Goal: Task Accomplishment & Management: Complete application form

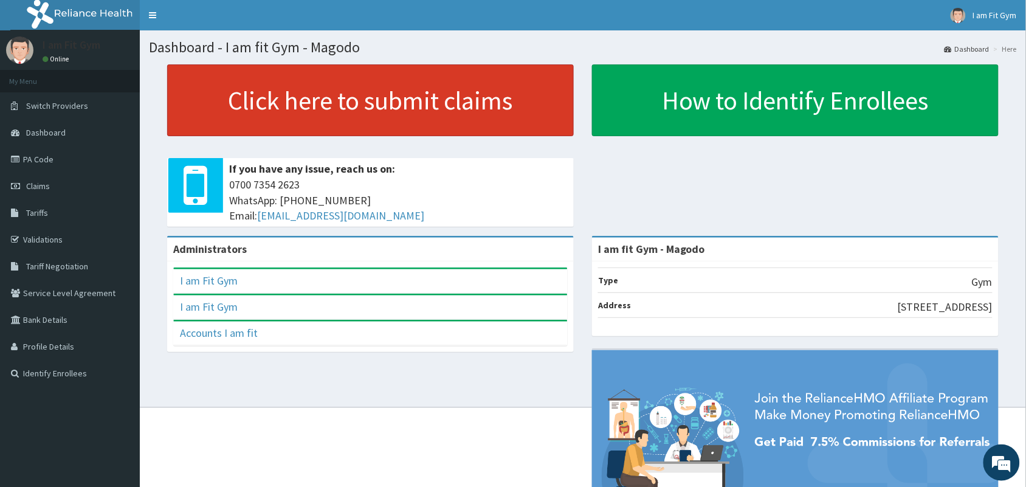
click at [420, 115] on link "Click here to submit claims" at bounding box center [370, 100] width 406 height 72
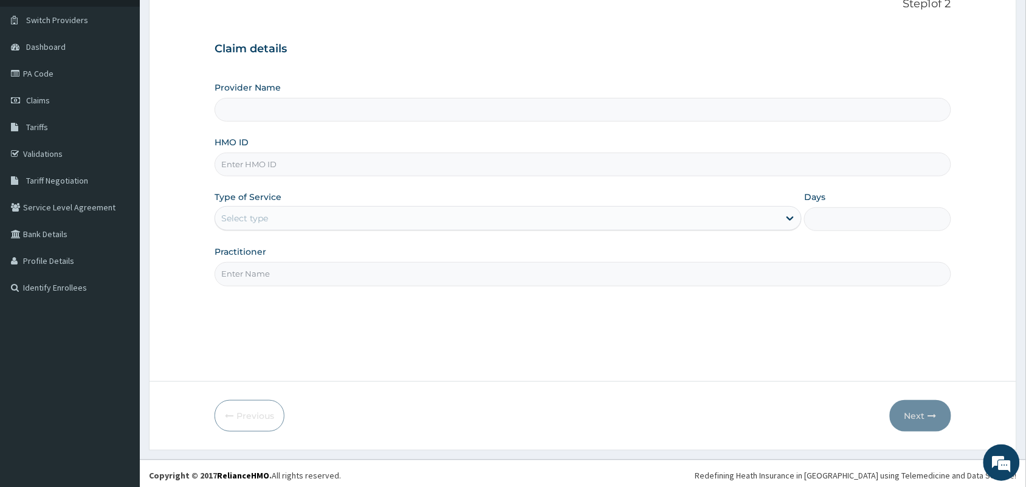
scroll to position [89, 0]
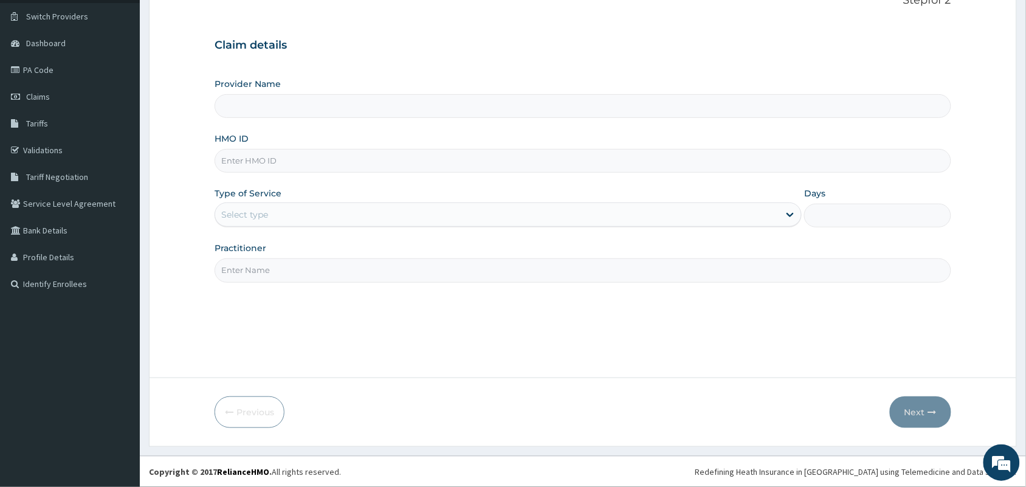
type input "I am fit Gym - Magodo"
type input "1"
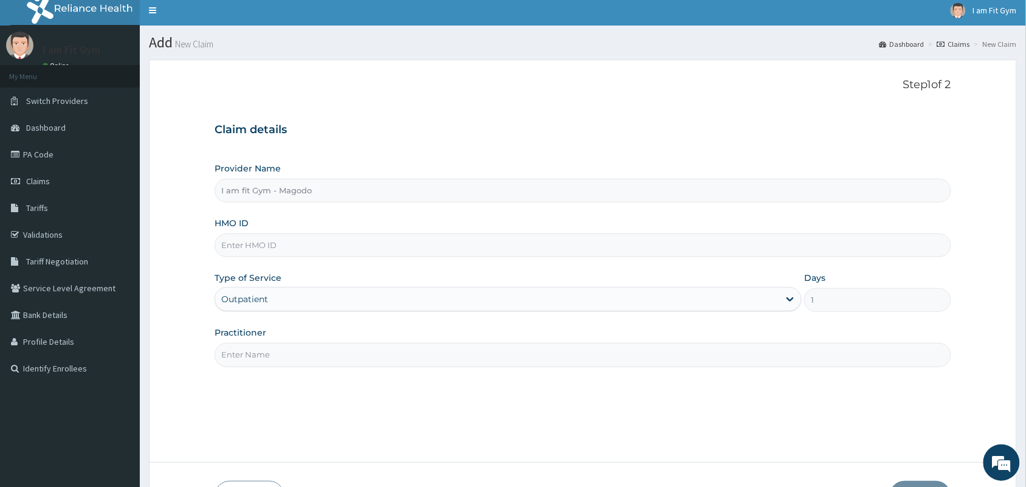
scroll to position [6, 0]
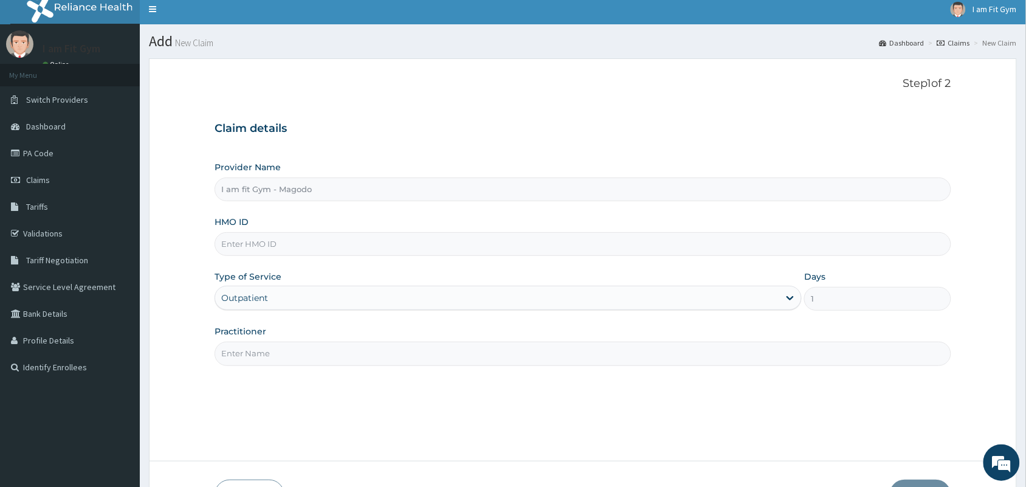
click at [329, 251] on input "HMO ID" at bounding box center [582, 244] width 736 height 24
type input "b"
type input "BZC/10002/A"
click at [308, 360] on input "Practitioner" at bounding box center [582, 353] width 736 height 24
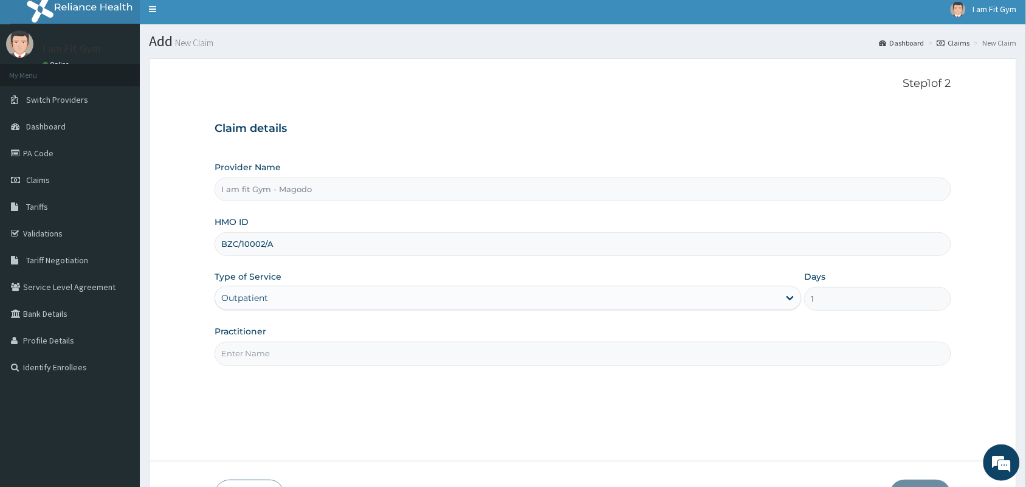
type input "R"
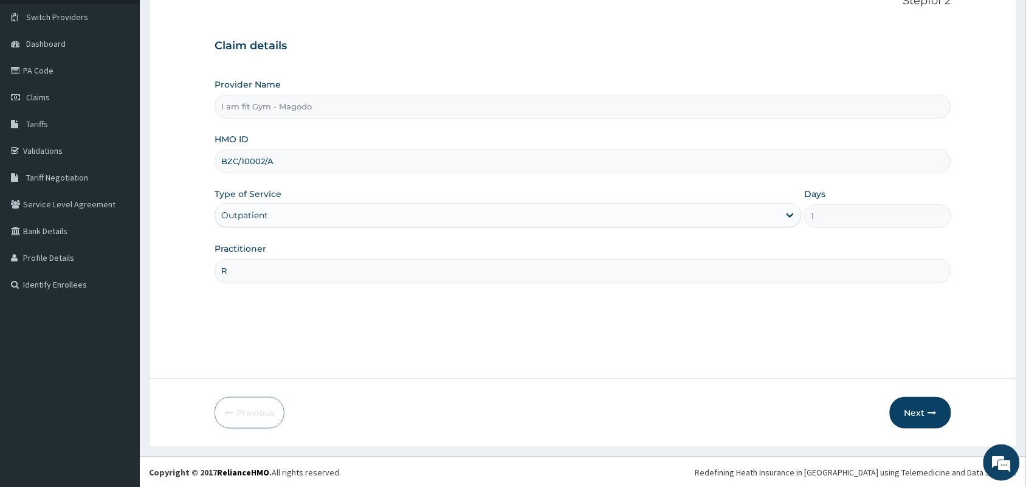
scroll to position [89, 0]
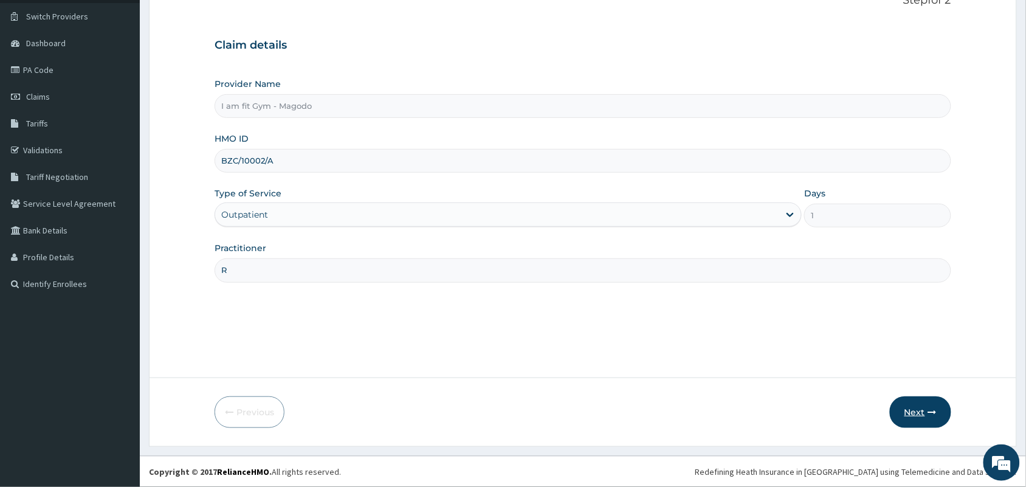
click at [902, 405] on button "Next" at bounding box center [920, 412] width 61 height 32
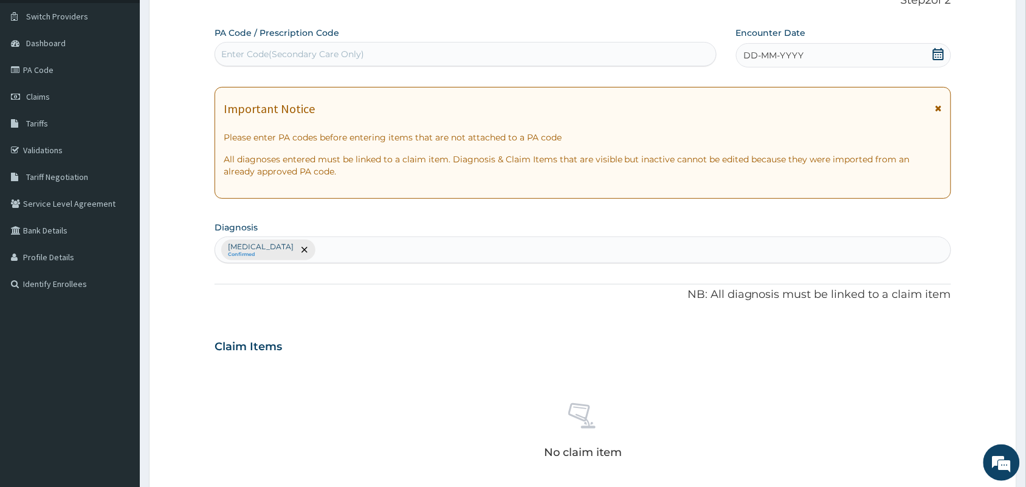
click at [854, 62] on div "DD-MM-YYYY" at bounding box center [843, 55] width 215 height 24
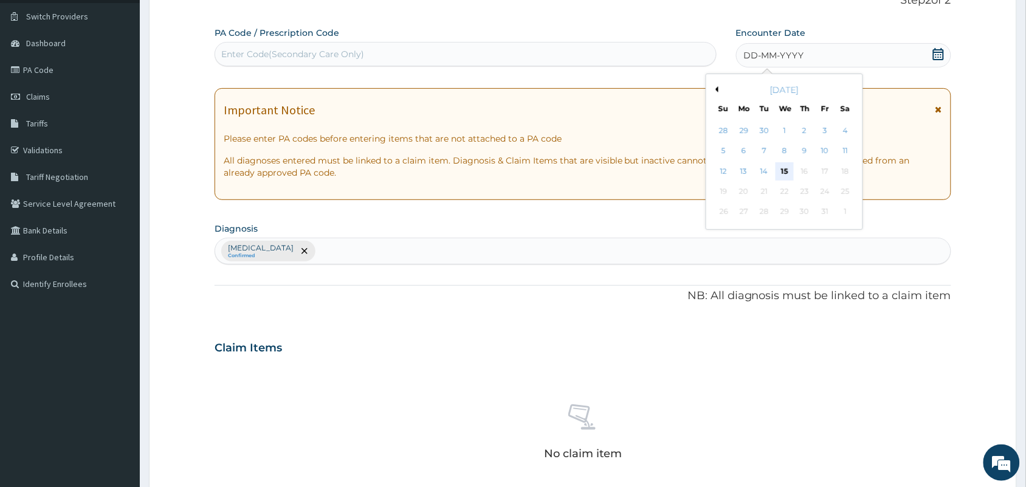
click at [786, 167] on div "15" at bounding box center [784, 171] width 18 height 18
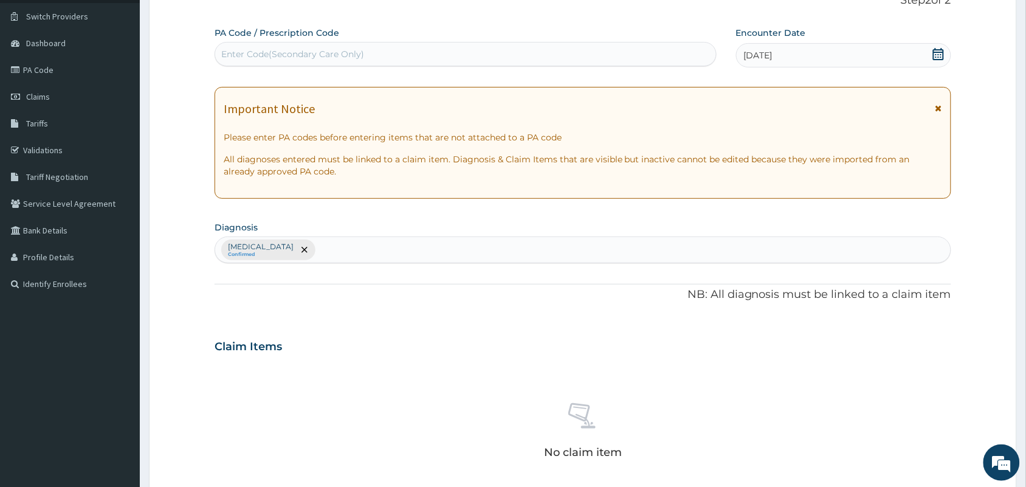
click at [639, 43] on div "Enter Code(Secondary Care Only)" at bounding box center [465, 54] width 502 height 24
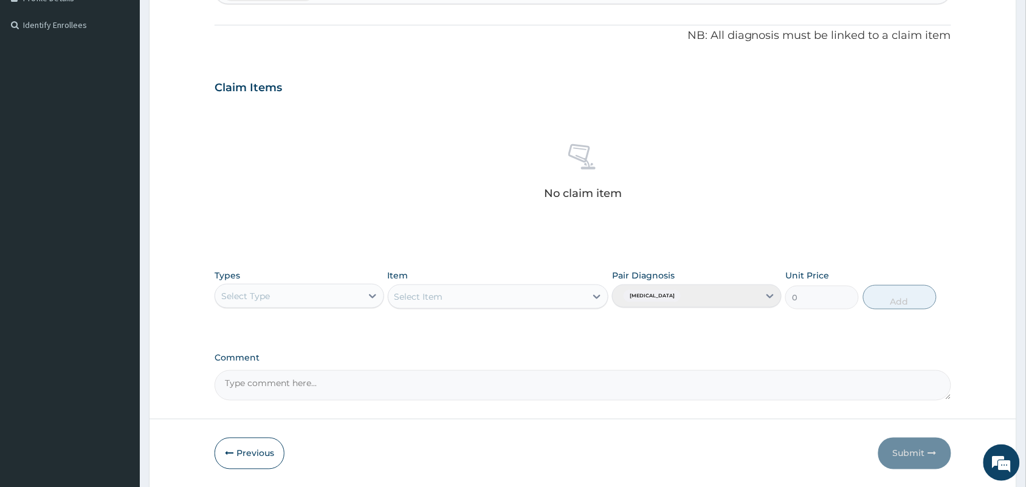
scroll to position [349, 0]
type input "PA/177BF8"
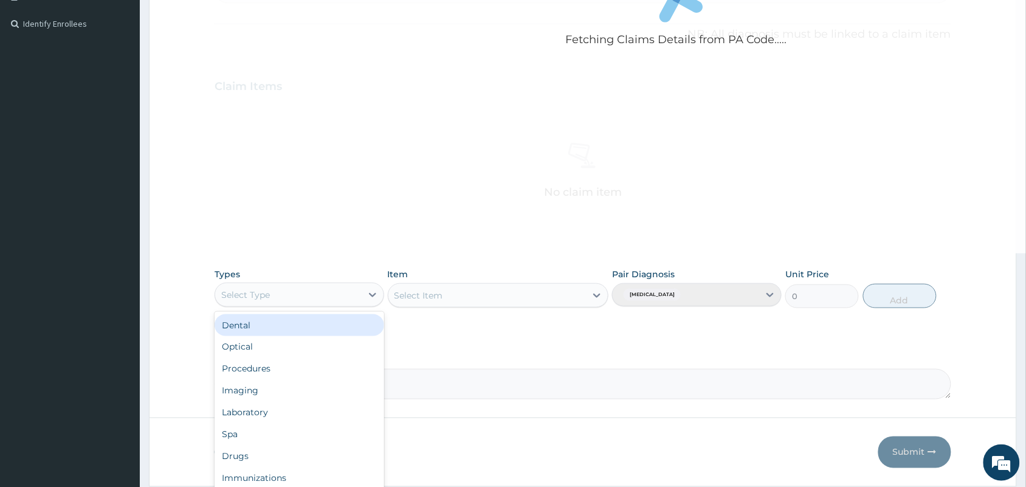
click at [333, 295] on div "Select Type" at bounding box center [288, 294] width 146 height 19
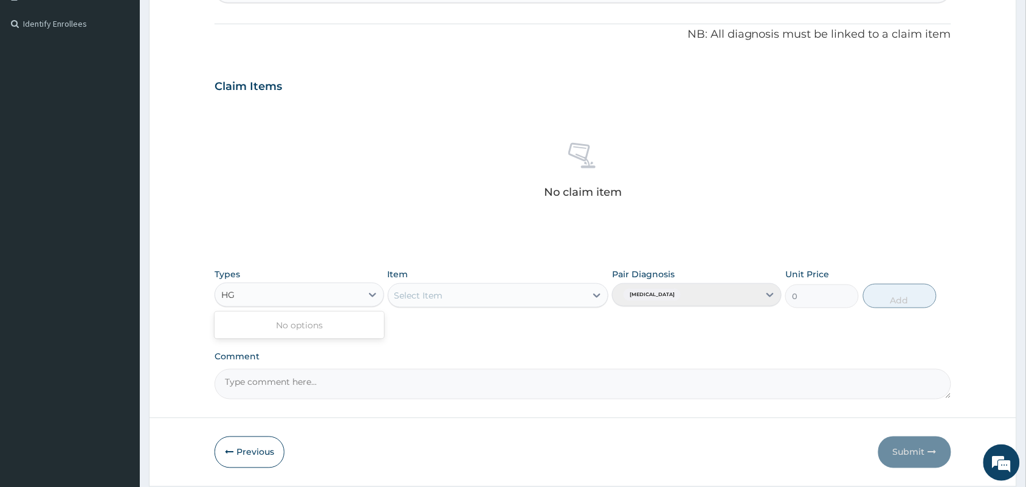
type input "H"
type input "GYM"
click at [320, 329] on div "Gym" at bounding box center [299, 325] width 170 height 22
click at [450, 298] on div "Select Item" at bounding box center [487, 295] width 198 height 19
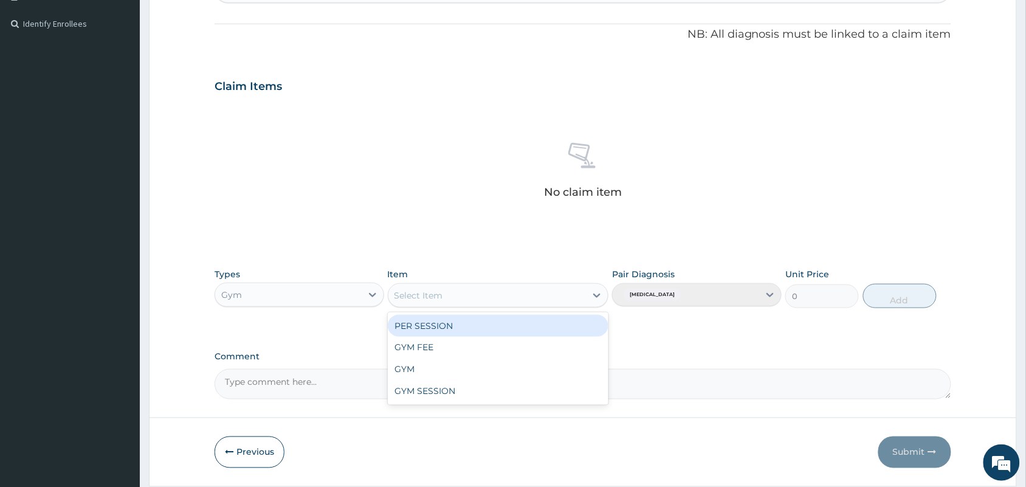
click at [432, 325] on div "PER SESSION" at bounding box center [498, 326] width 221 height 22
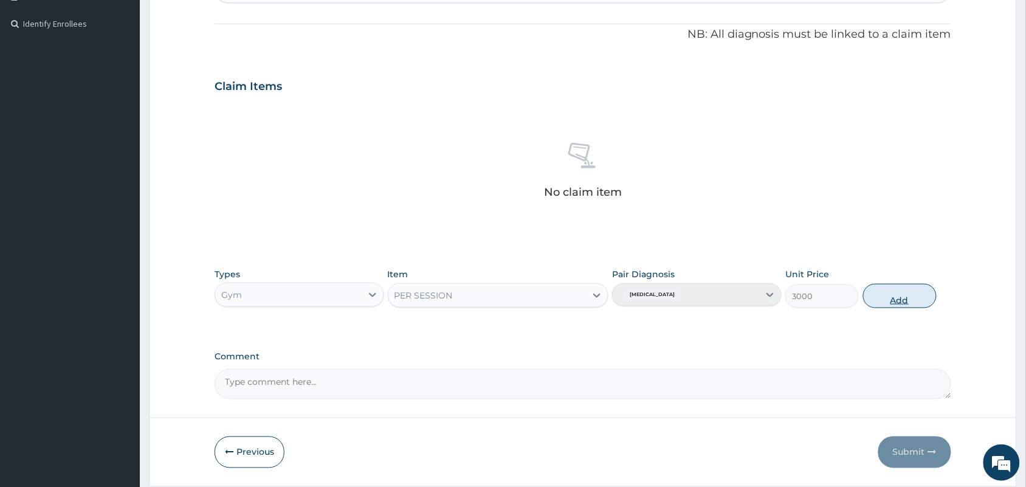
click at [897, 301] on button "Add" at bounding box center [900, 296] width 74 height 24
type input "0"
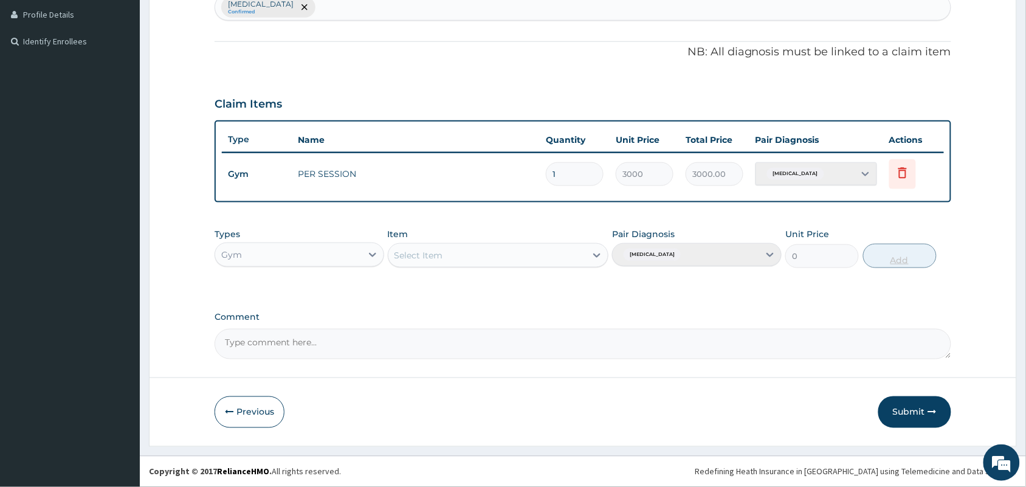
scroll to position [331, 0]
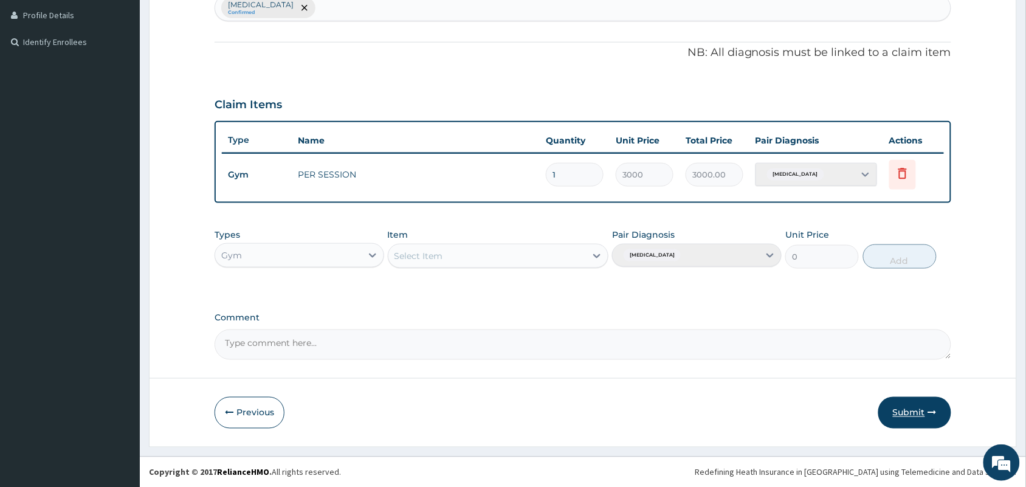
click at [899, 405] on button "Submit" at bounding box center [914, 413] width 73 height 32
